Goal: Check status: Check status

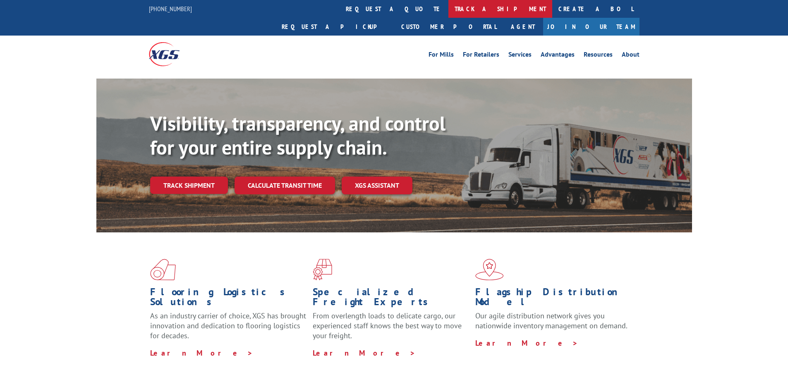
click at [449, 10] on link "track a shipment" at bounding box center [501, 9] width 104 height 18
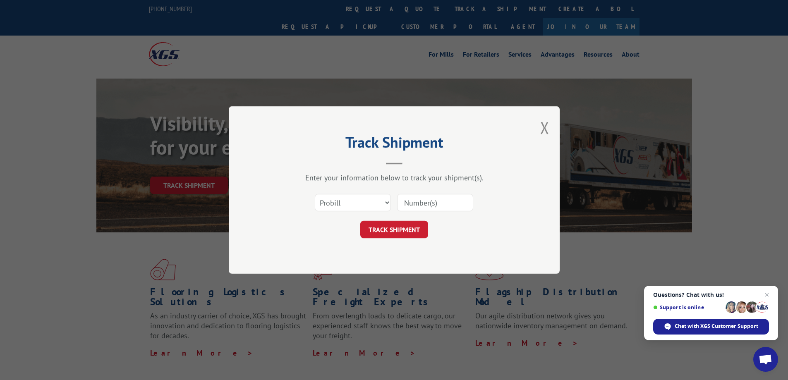
click at [436, 202] on input at bounding box center [435, 202] width 76 height 17
click at [436, 203] on input at bounding box center [435, 202] width 76 height 17
paste input "530354655"
type input "530354655"
click at [407, 230] on button "TRACK SHIPMENT" at bounding box center [394, 229] width 68 height 17
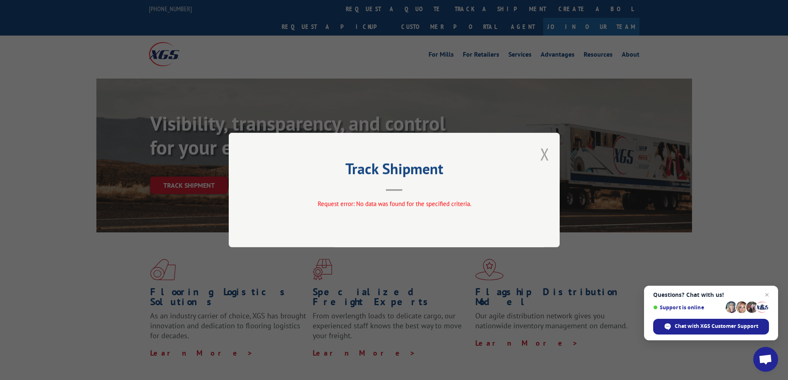
click at [545, 154] on button "Close modal" at bounding box center [544, 154] width 9 height 22
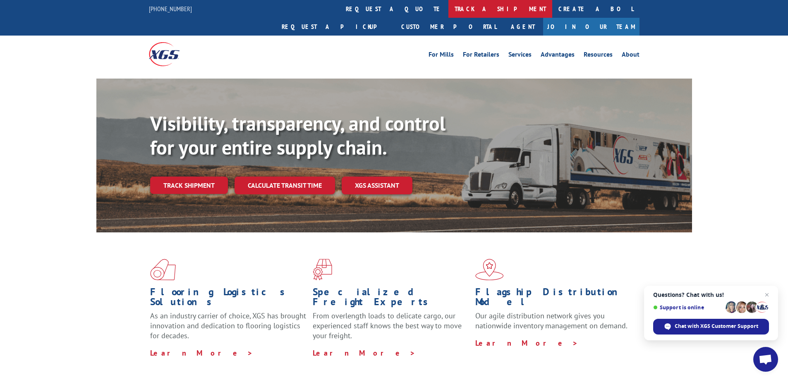
click at [449, 12] on link "track a shipment" at bounding box center [501, 9] width 104 height 18
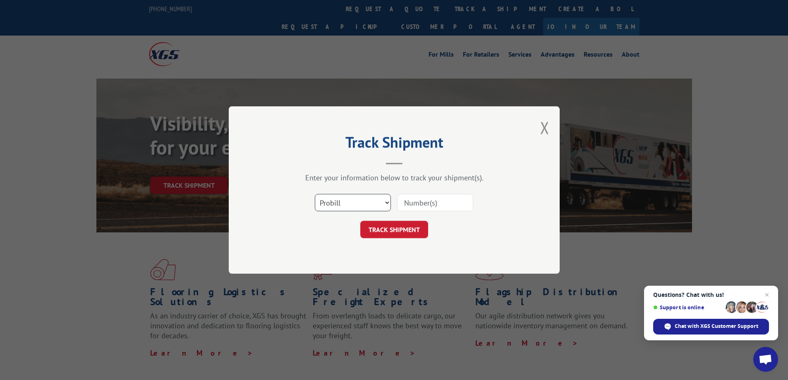
click at [370, 203] on select "Select category... Probill BOL PO" at bounding box center [353, 202] width 76 height 17
select select "po"
click at [315, 194] on select "Select category... Probill BOL PO" at bounding box center [353, 202] width 76 height 17
click at [438, 207] on input at bounding box center [435, 202] width 76 height 17
paste input "530354655"
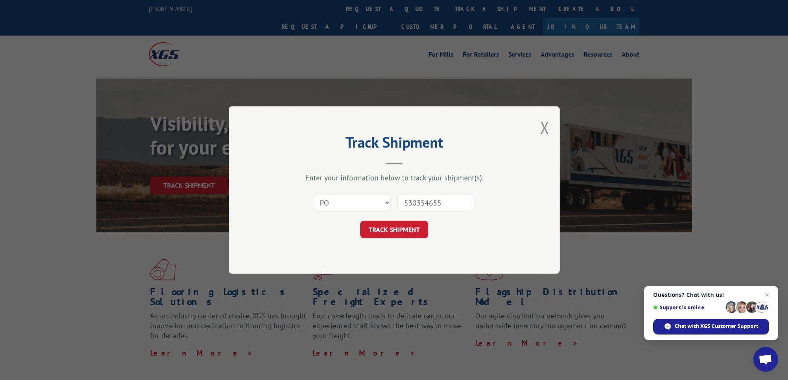
type input "530354655"
click at [409, 229] on button "TRACK SHIPMENT" at bounding box center [394, 229] width 68 height 17
